Goal: Task Accomplishment & Management: Manage account settings

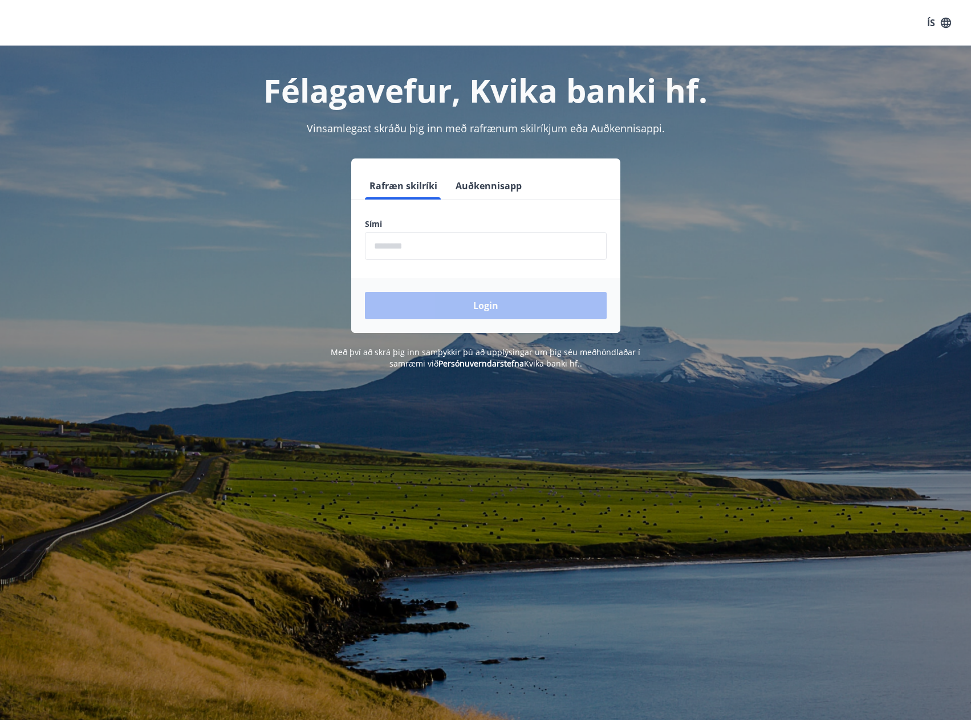
click at [387, 247] on input "phone" at bounding box center [486, 246] width 242 height 28
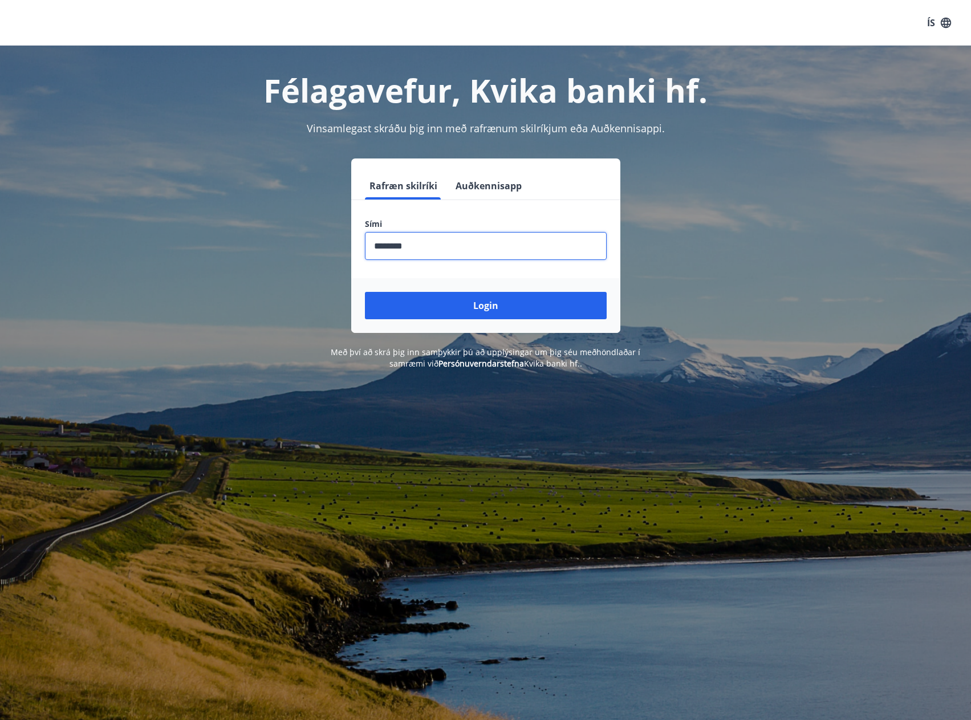
type input "********"
click at [476, 320] on div "Login" at bounding box center [485, 305] width 269 height 55
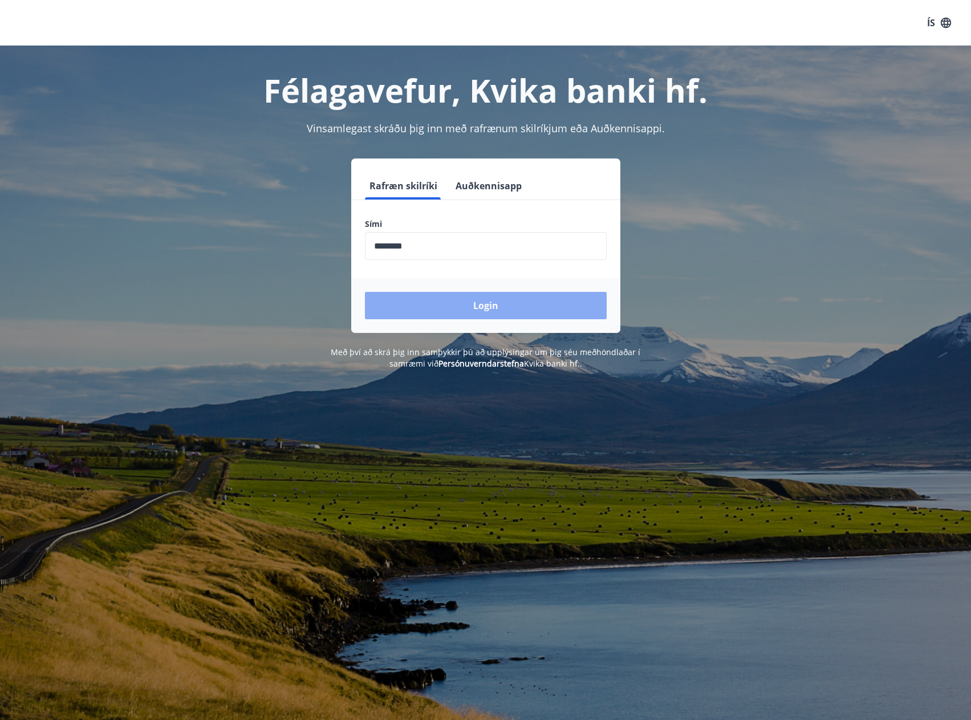
click at [474, 310] on button "Login" at bounding box center [486, 305] width 242 height 27
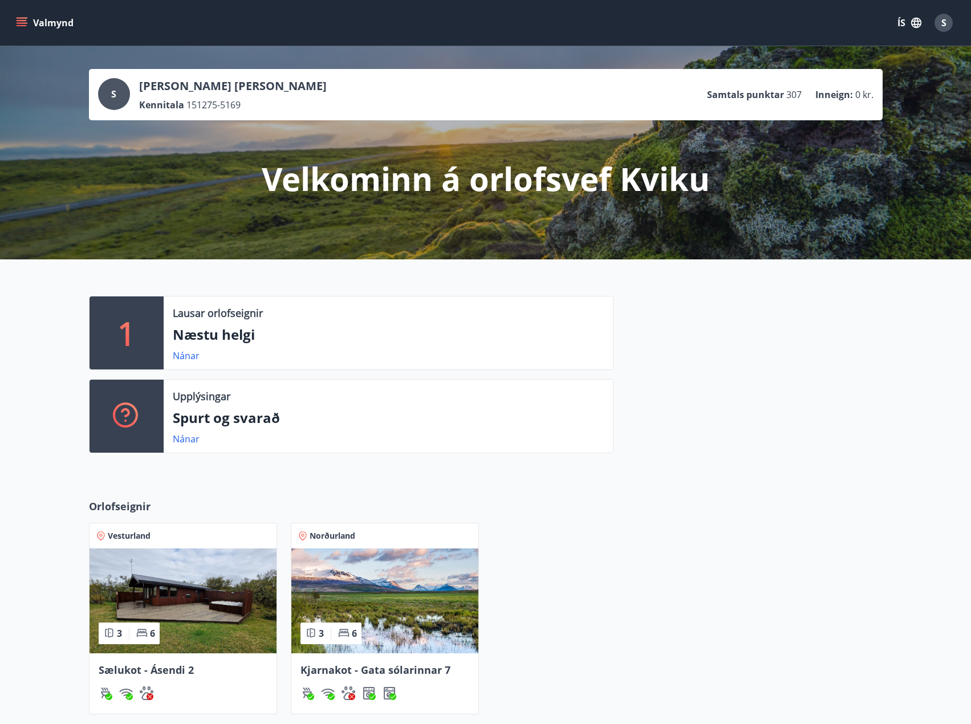
click at [20, 27] on icon "menu" at bounding box center [21, 22] width 11 height 11
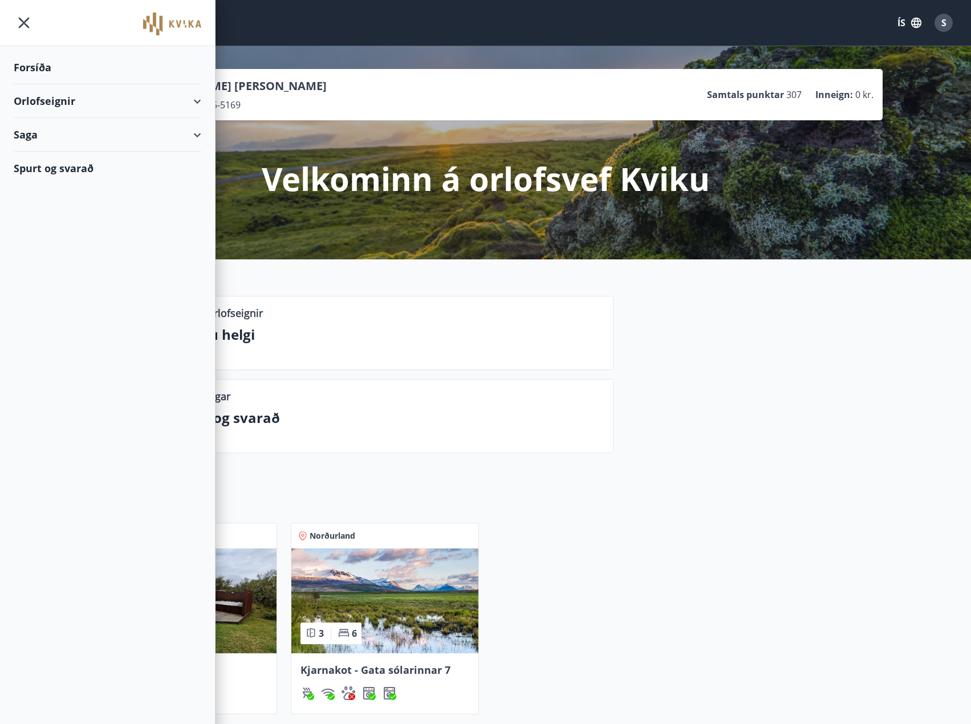
click at [199, 106] on div "Orlofseignir" at bounding box center [108, 101] width 188 height 34
click at [105, 131] on div "Framboð" at bounding box center [107, 130] width 169 height 24
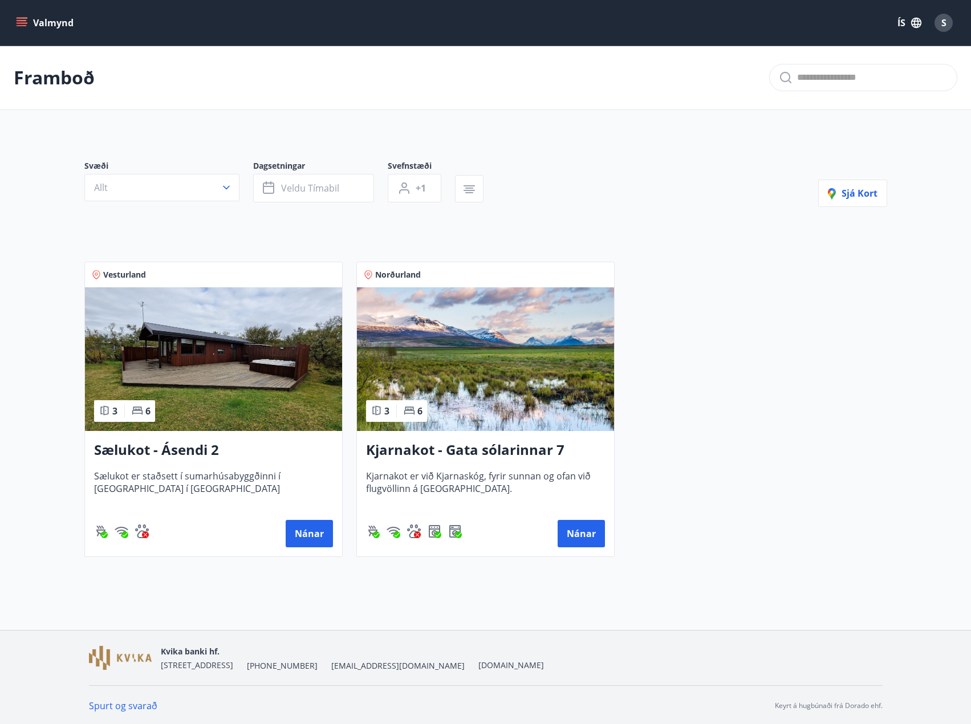
click at [21, 23] on icon "menu" at bounding box center [23, 22] width 13 height 1
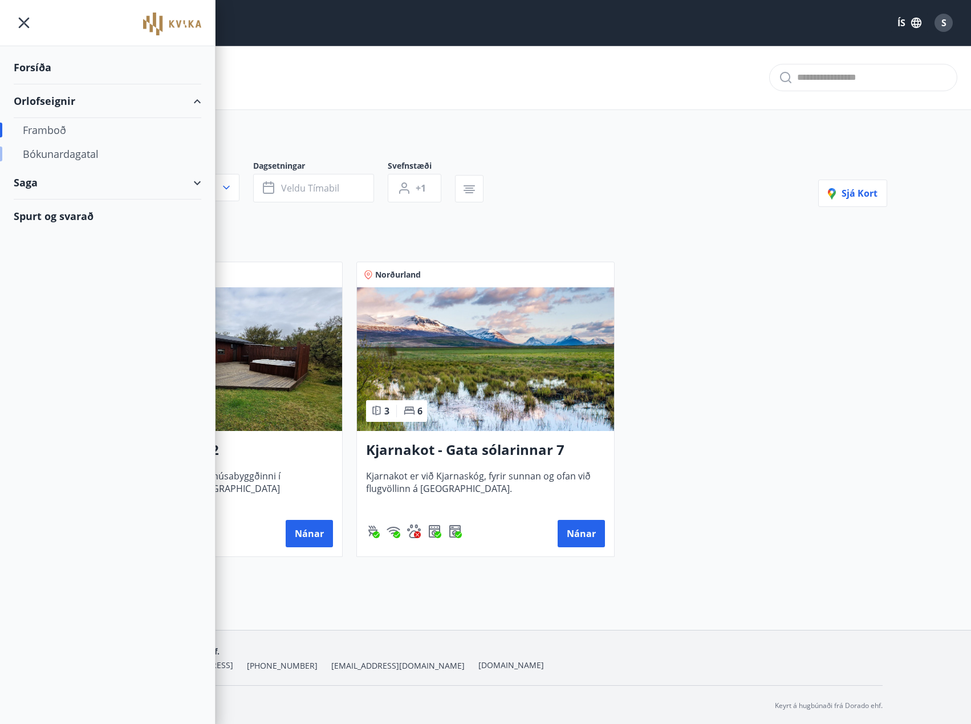
click at [81, 157] on div "Bókunardagatal" at bounding box center [107, 154] width 169 height 24
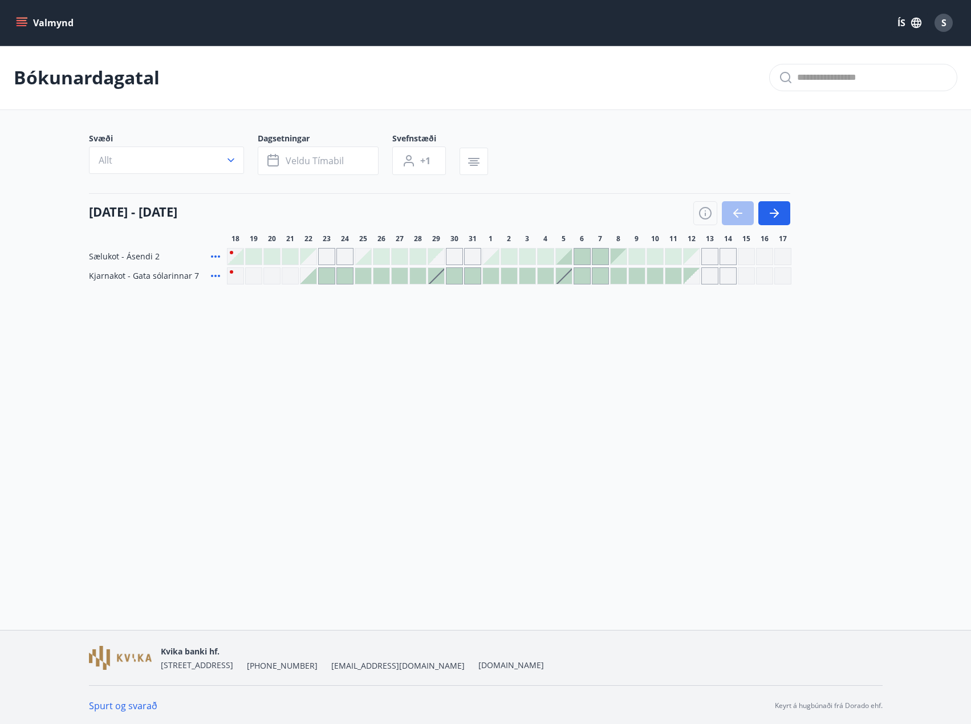
click at [21, 25] on icon "menu" at bounding box center [22, 25] width 10 height 1
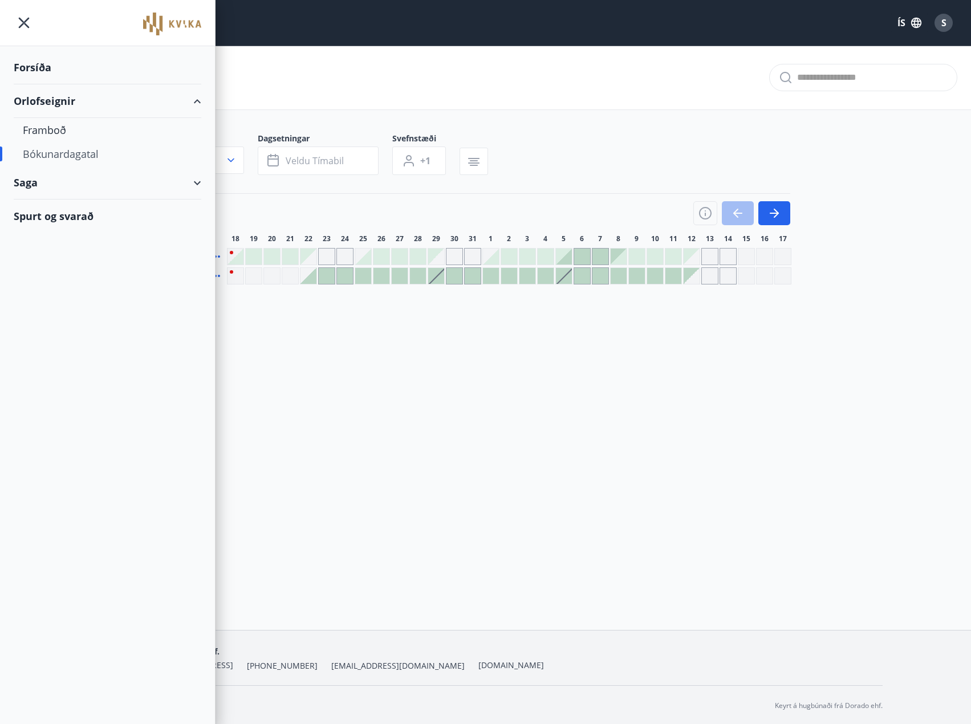
click at [43, 68] on div "Forsíða" at bounding box center [108, 68] width 188 height 34
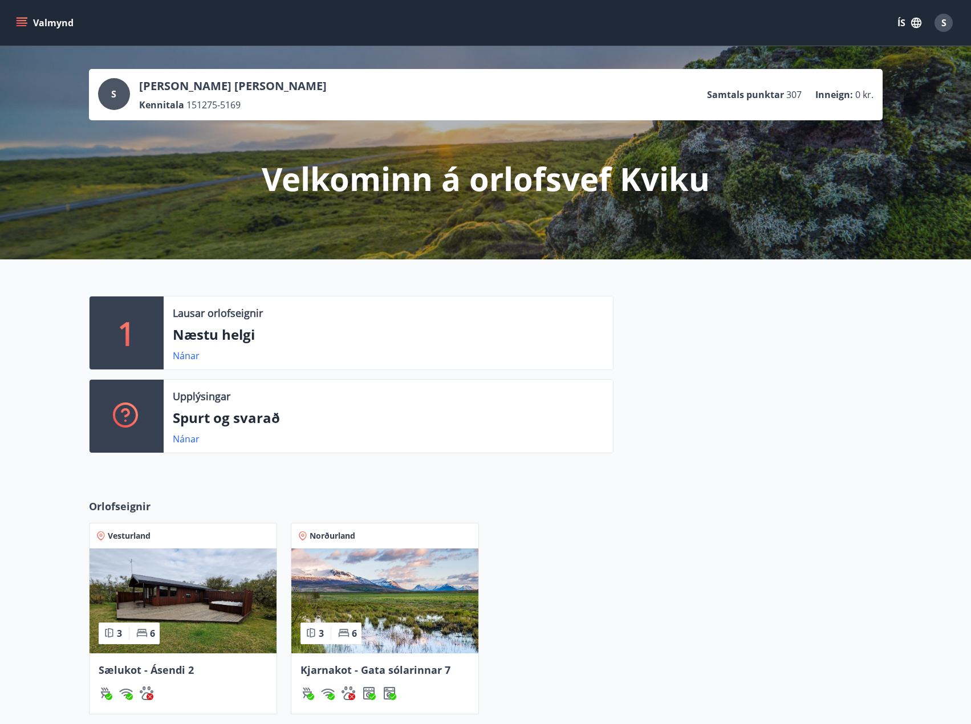
click at [943, 25] on span "S" at bounding box center [943, 23] width 5 height 13
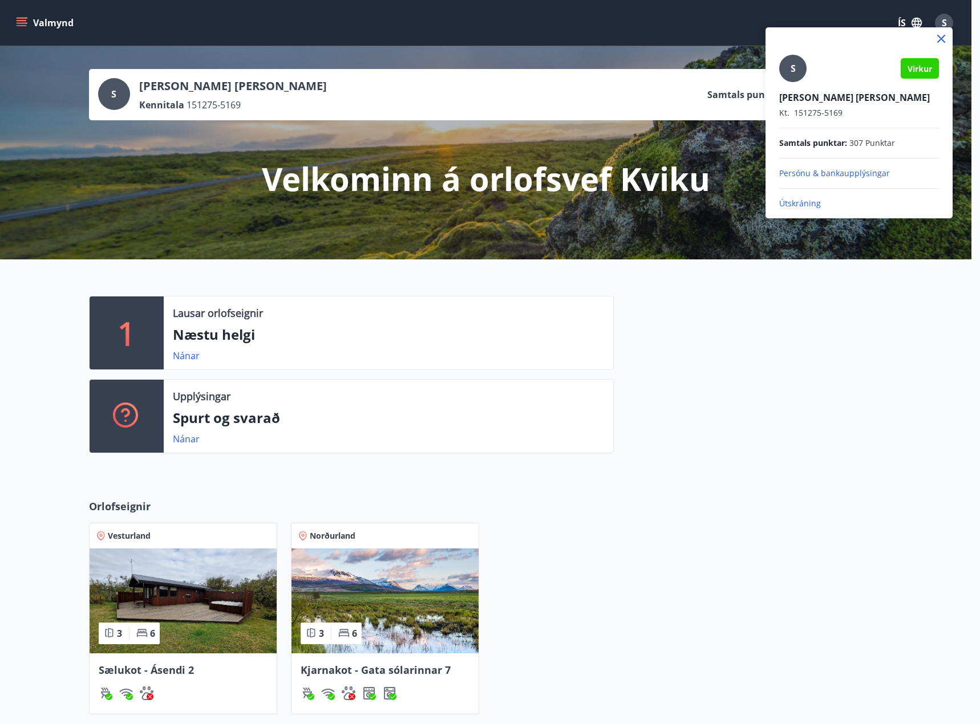
click at [804, 204] on p "Útskráning" at bounding box center [859, 203] width 160 height 11
